Goal: Information Seeking & Learning: Learn about a topic

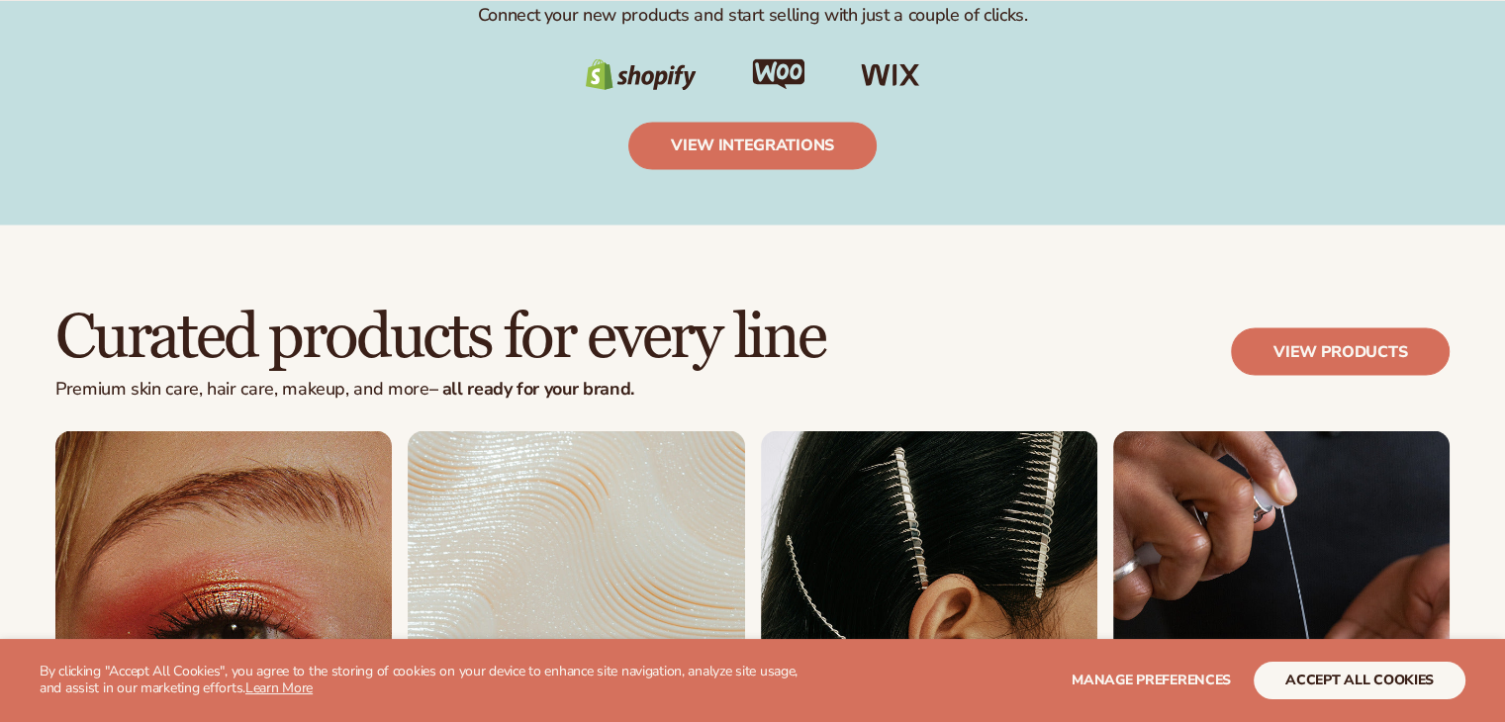
scroll to position [3911, 0]
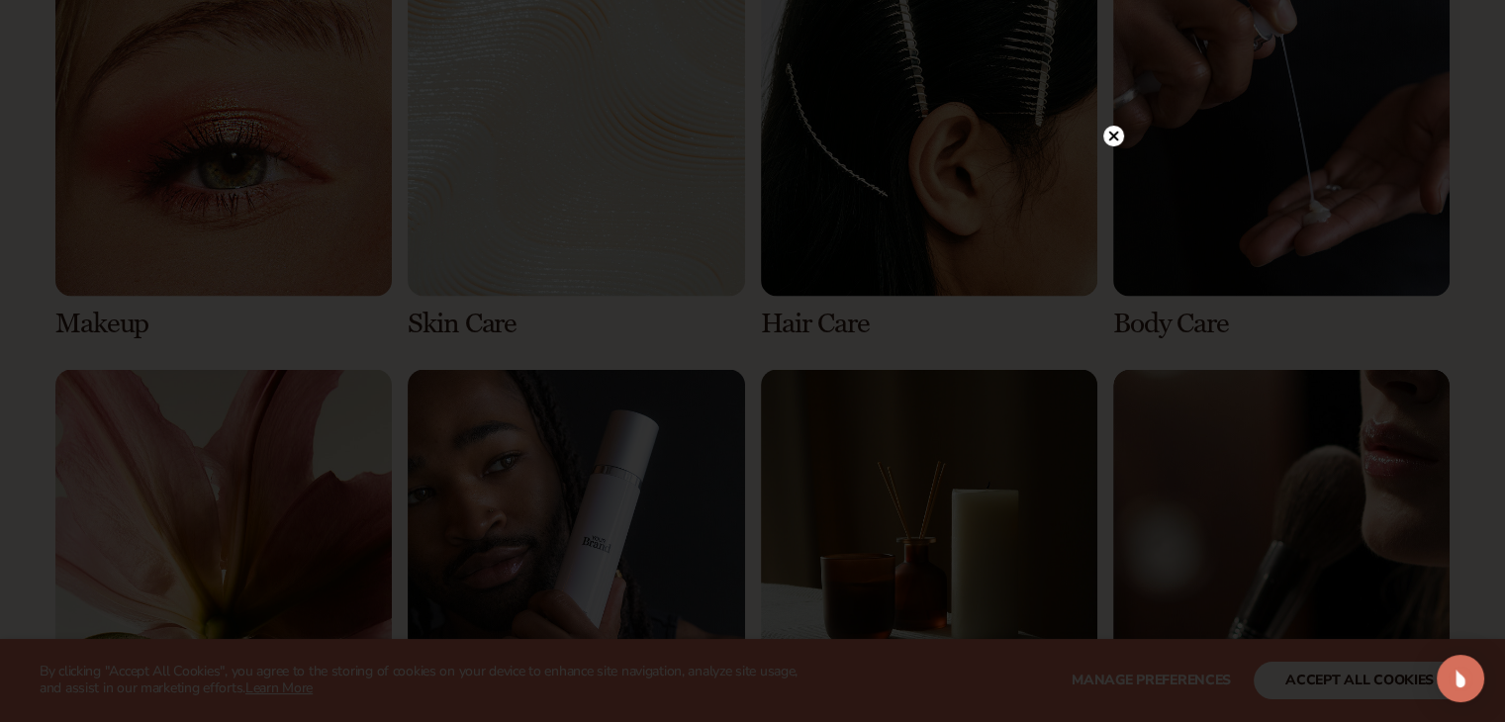
click at [1117, 100] on div at bounding box center [752, 361] width 1505 height 722
click at [1112, 135] on icon at bounding box center [1113, 136] width 10 height 10
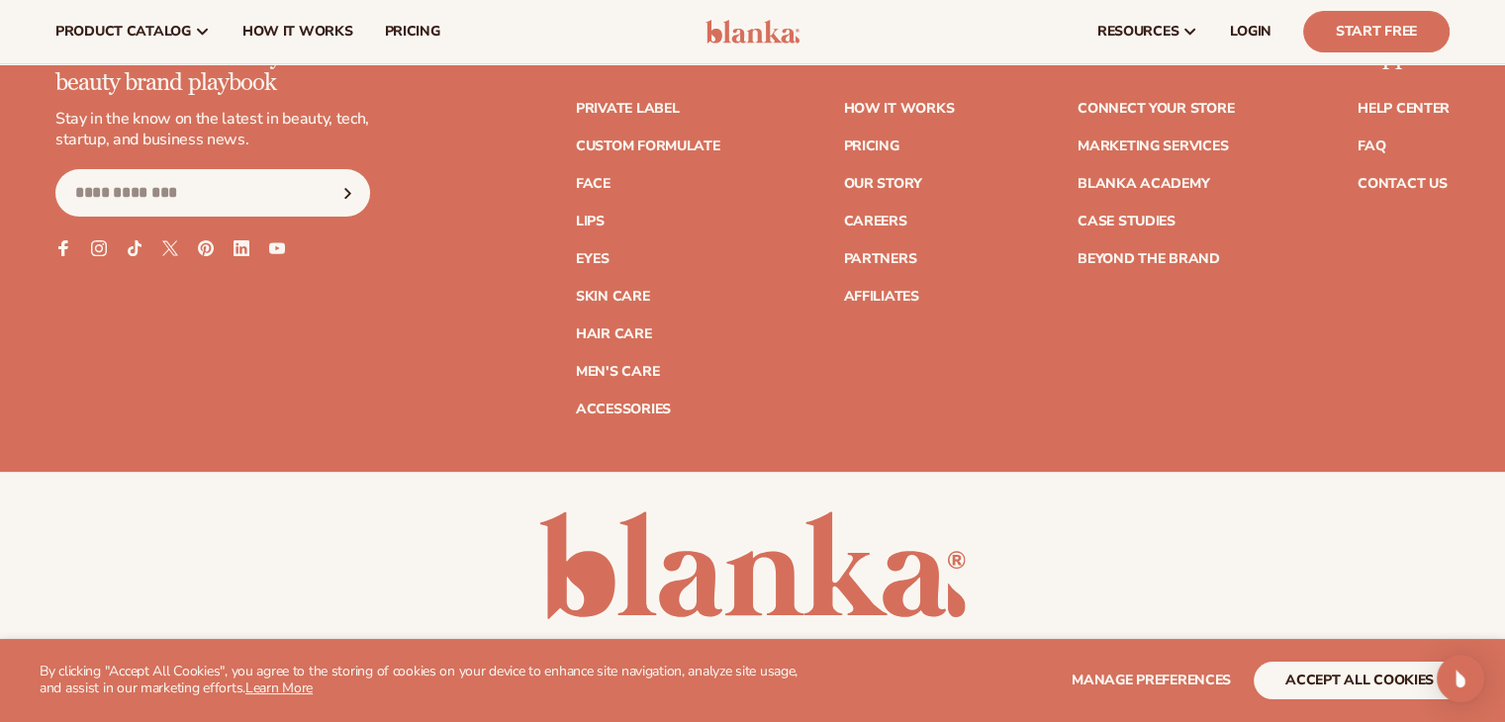
scroll to position [8106, 0]
click at [875, 132] on ul "How It Works Pricing Our Story Careers Partners Affiliates" at bounding box center [898, 194] width 111 height 222
click at [881, 150] on link "Pricing" at bounding box center [870, 148] width 55 height 14
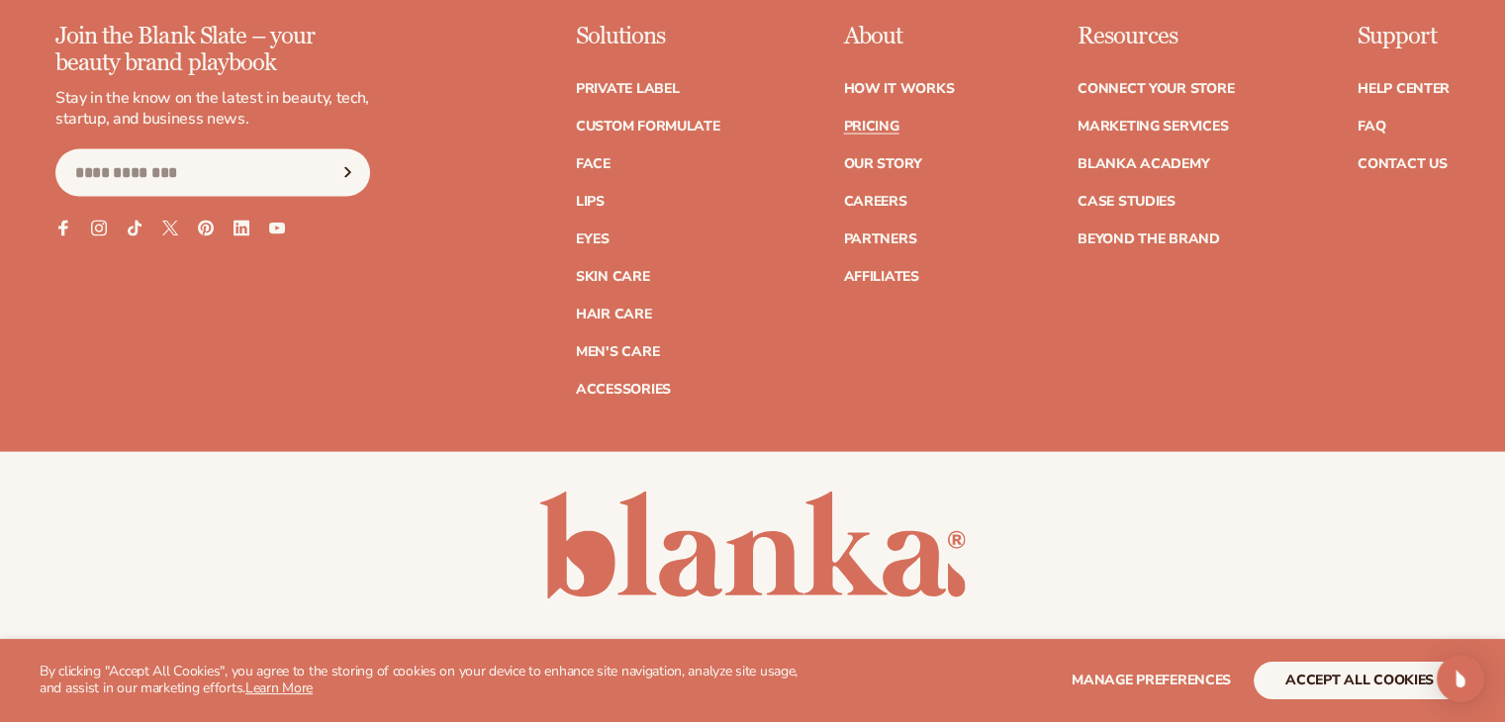
scroll to position [4304, 0]
